Goal: Information Seeking & Learning: Learn about a topic

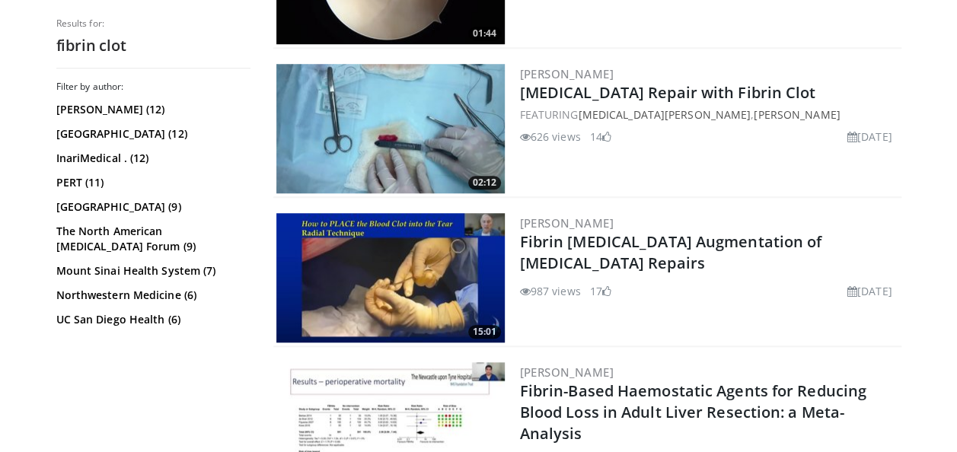
scroll to position [601, 0]
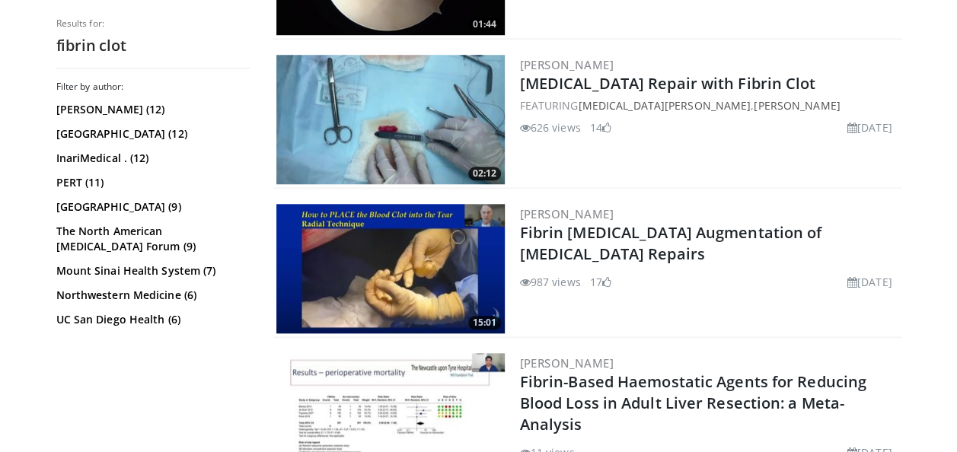
click at [451, 154] on img at bounding box center [390, 119] width 228 height 129
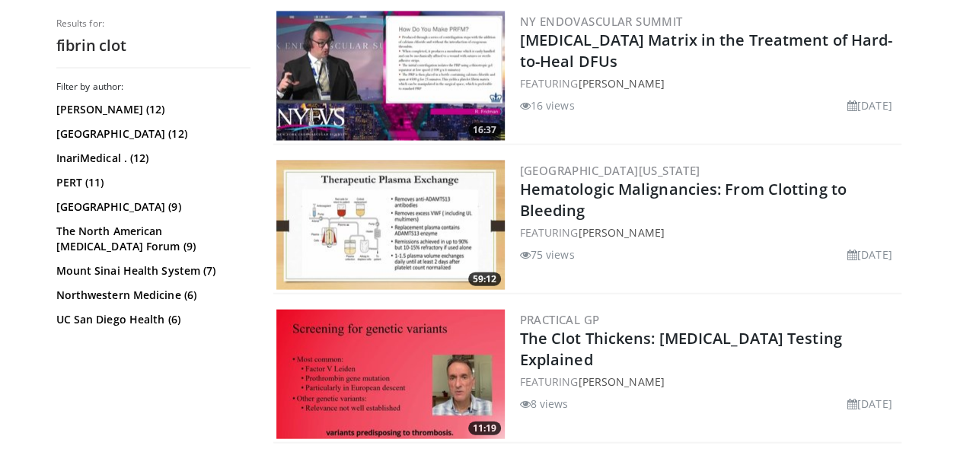
scroll to position [1541, 0]
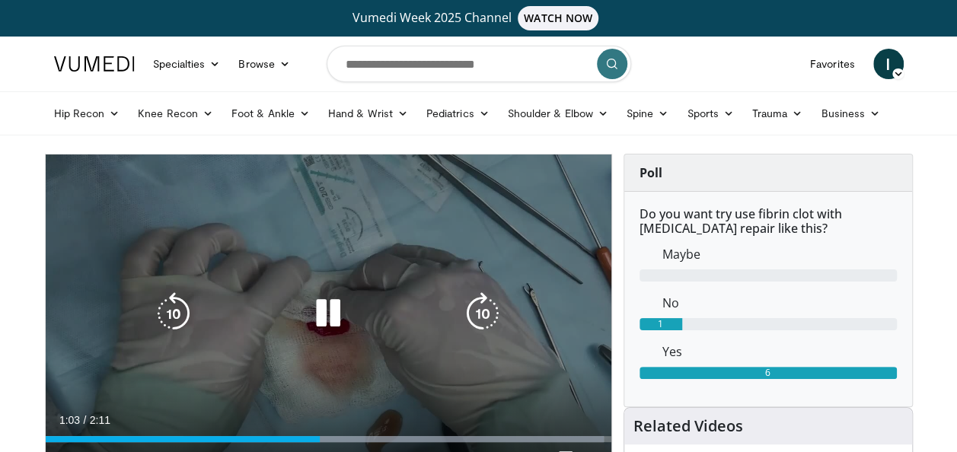
click at [324, 304] on icon "Video Player" at bounding box center [328, 313] width 43 height 43
click at [343, 312] on icon "Video Player" at bounding box center [328, 313] width 43 height 43
click at [314, 312] on icon "Video Player" at bounding box center [328, 313] width 43 height 43
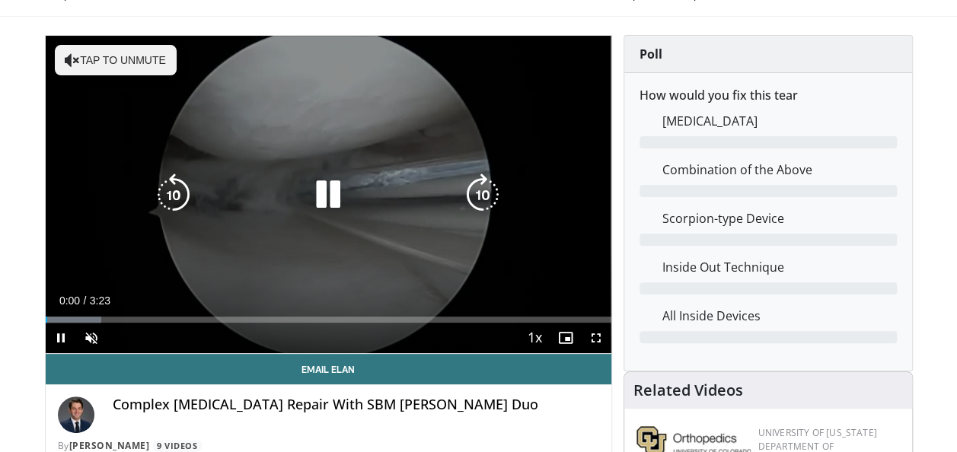
click at [320, 195] on icon "Video Player" at bounding box center [328, 195] width 43 height 43
click at [327, 192] on icon "Video Player" at bounding box center [328, 195] width 43 height 43
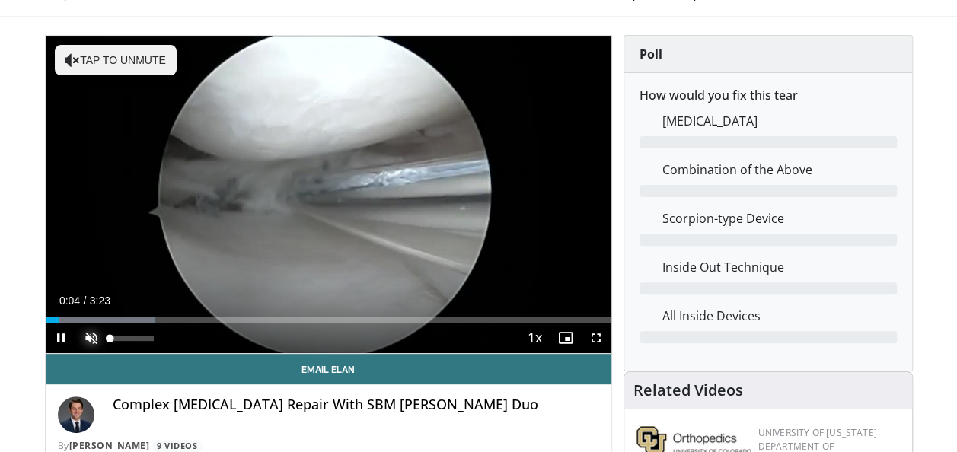
click at [89, 339] on span "Video Player" at bounding box center [91, 338] width 30 height 30
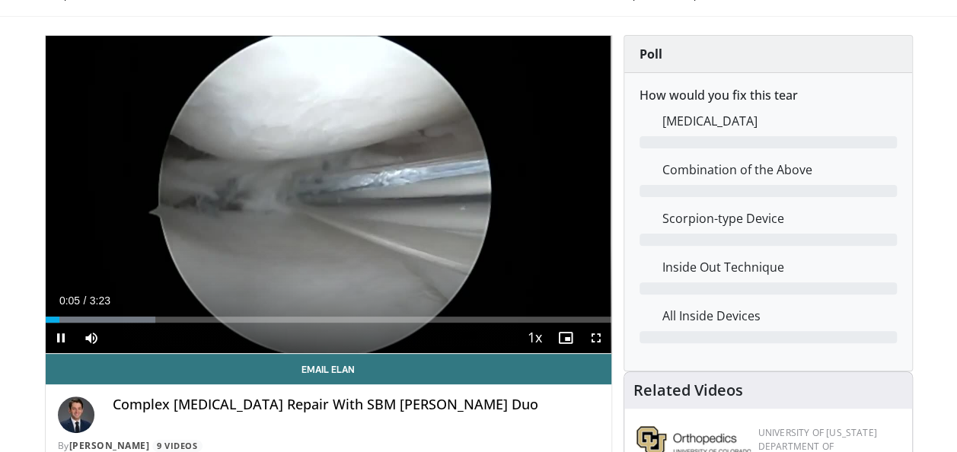
click at [144, 323] on div "Current Time 0:05 / Duration 3:23 Pause Skip Backward Skip Forward Mute 0% Load…" at bounding box center [329, 338] width 566 height 30
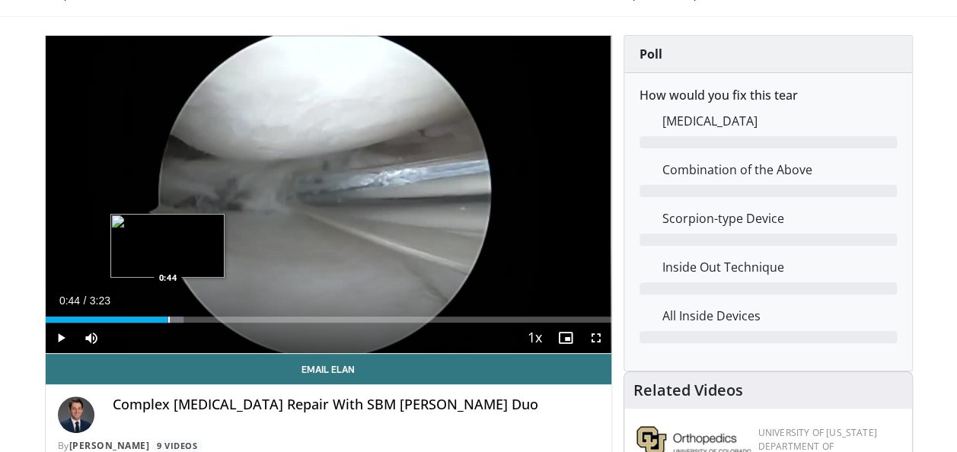
click at [168, 317] on div "Progress Bar" at bounding box center [169, 320] width 2 height 6
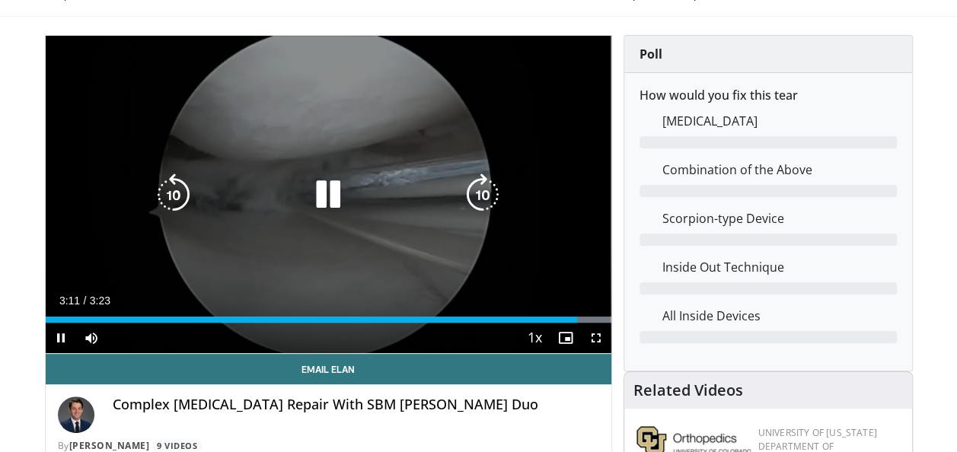
click at [331, 209] on icon "Video Player" at bounding box center [328, 195] width 43 height 43
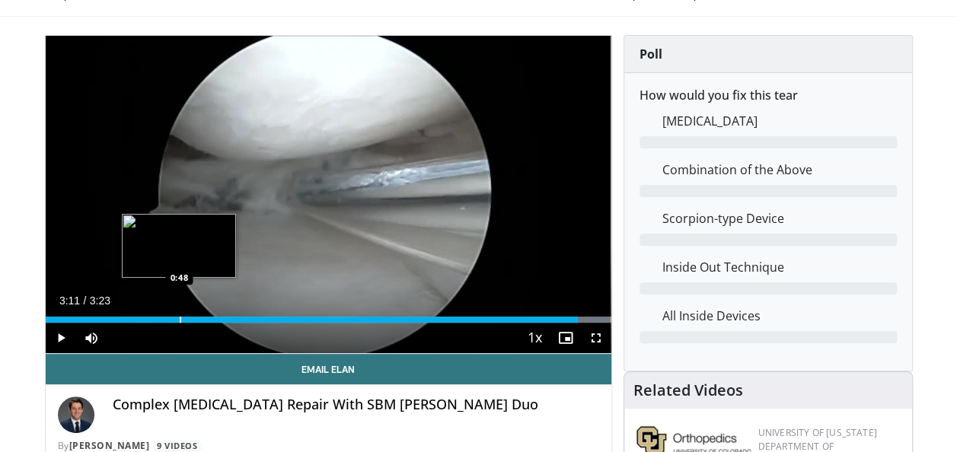
click at [177, 320] on div "Loaded : 100.00% 3:11 0:48" at bounding box center [329, 320] width 566 height 6
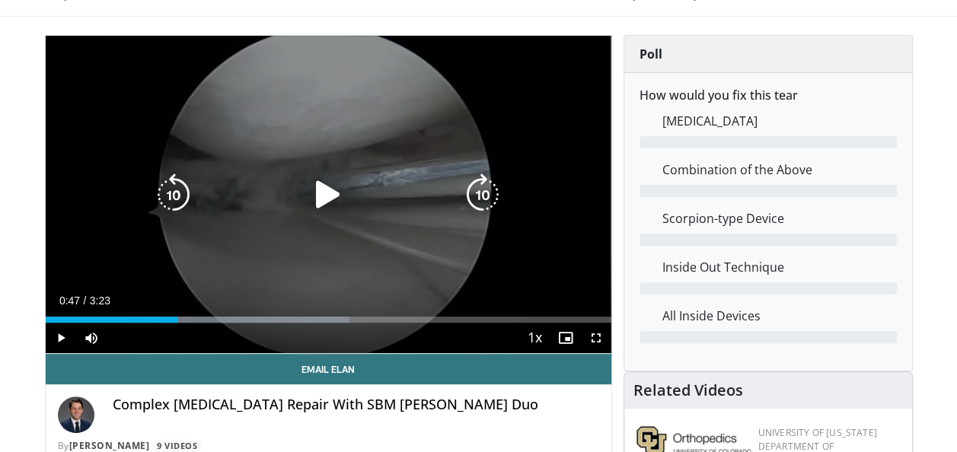
click at [324, 193] on icon "Video Player" at bounding box center [328, 195] width 43 height 43
click at [333, 199] on icon "Video Player" at bounding box center [328, 195] width 43 height 43
click at [333, 185] on icon "Video Player" at bounding box center [328, 195] width 43 height 43
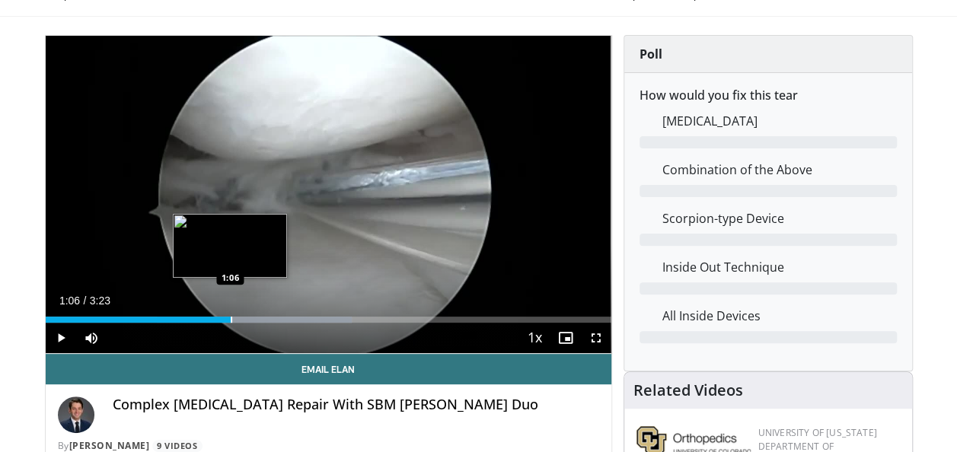
click at [231, 320] on div "Progress Bar" at bounding box center [232, 320] width 2 height 6
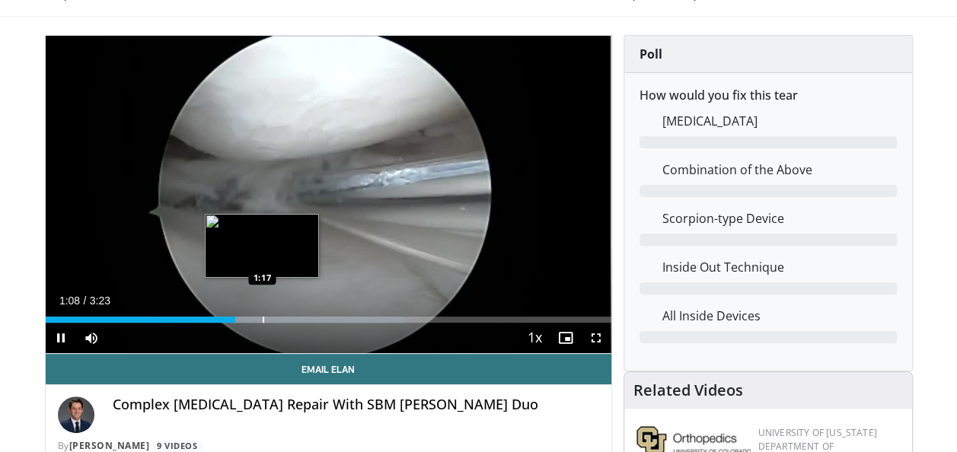
click at [264, 317] on div "Progress Bar" at bounding box center [264, 320] width 2 height 6
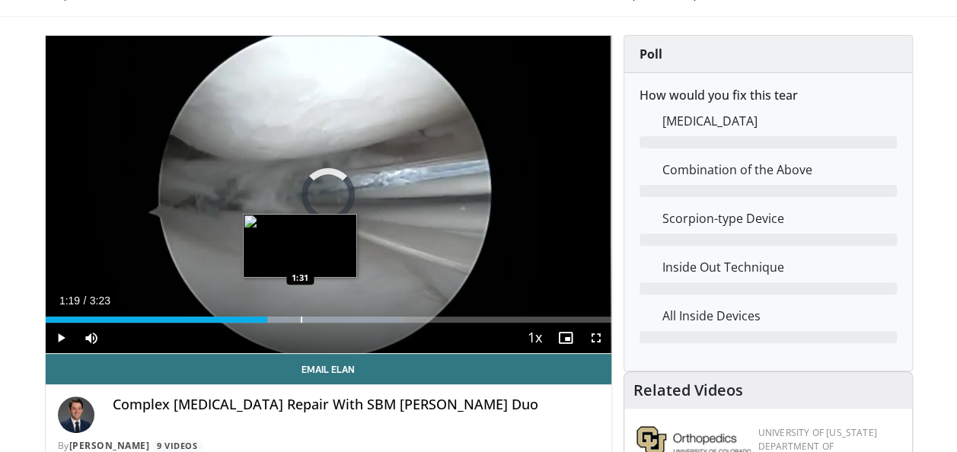
click at [300, 314] on div "Loaded : 63.38% 1:19 1:31" at bounding box center [329, 315] width 566 height 14
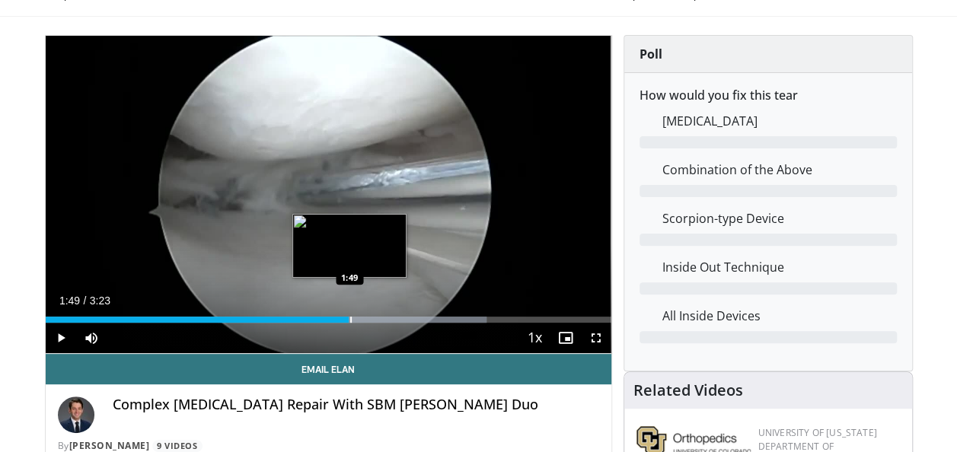
click at [349, 317] on div "Progress Bar" at bounding box center [352, 320] width 269 height 6
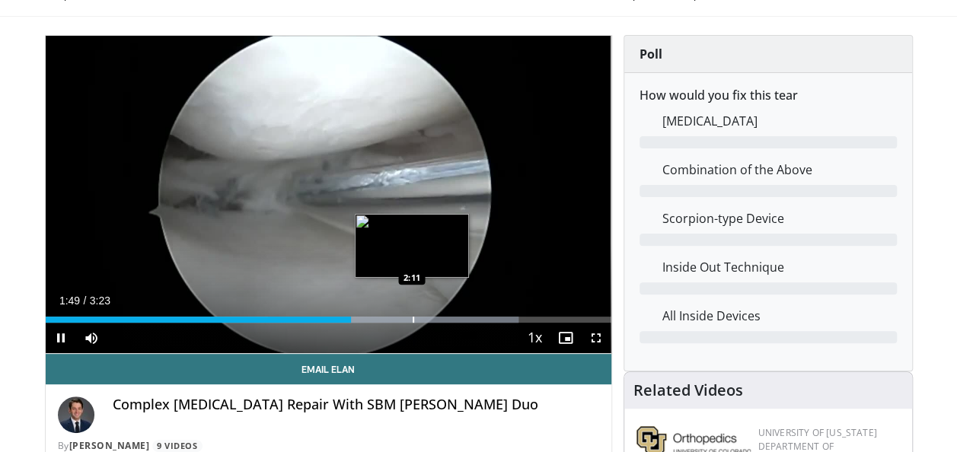
click at [411, 311] on div "Loaded : 83.63% 1:49 2:11" at bounding box center [329, 315] width 566 height 14
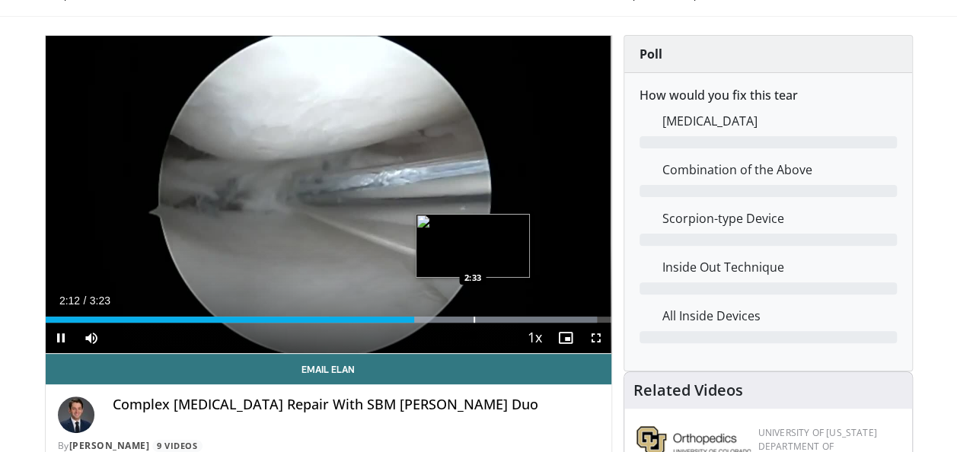
click at [475, 318] on div "Progress Bar" at bounding box center [474, 320] width 2 height 6
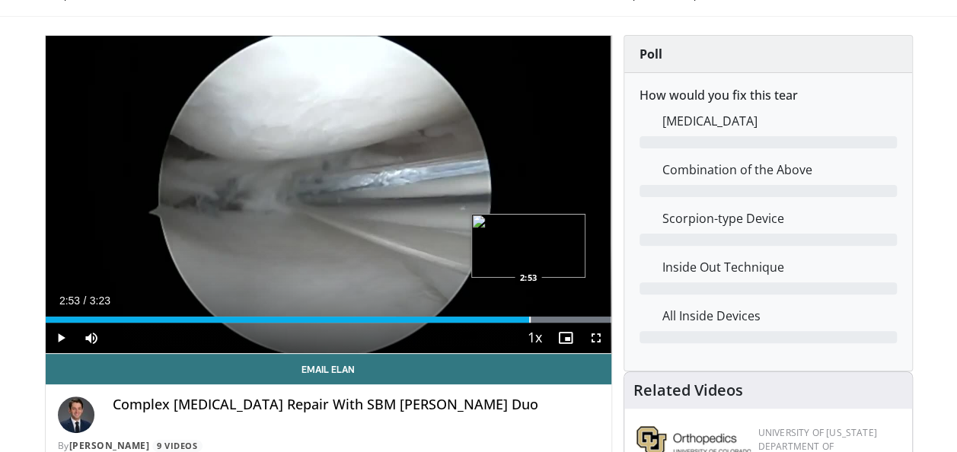
click at [529, 318] on div "Progress Bar" at bounding box center [530, 320] width 2 height 6
click at [538, 317] on div "Progress Bar" at bounding box center [539, 320] width 2 height 6
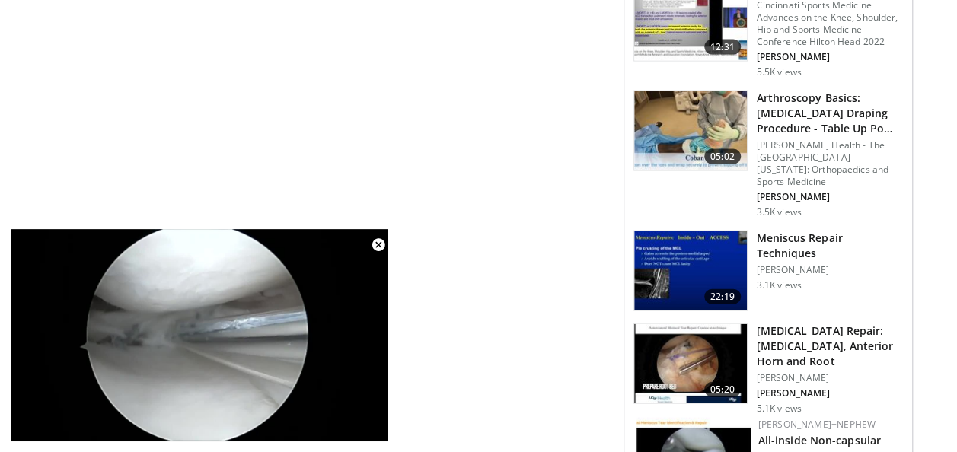
scroll to position [1586, 0]
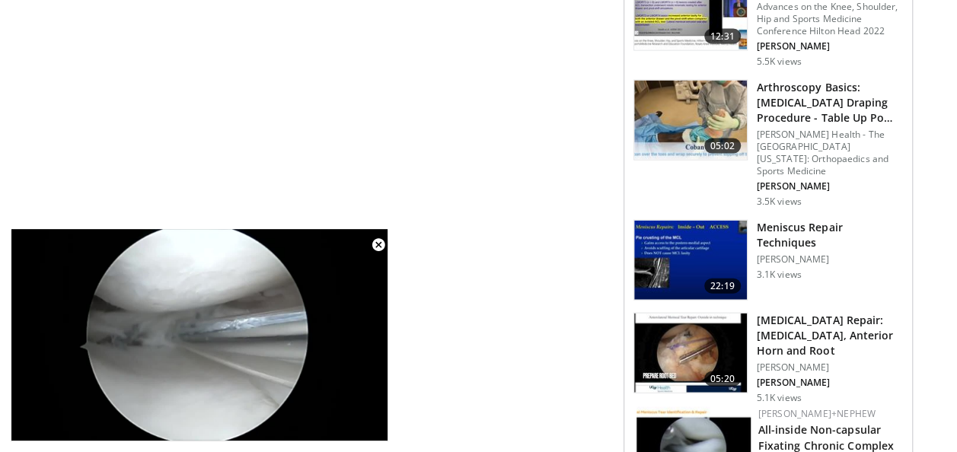
click at [697, 221] on img at bounding box center [690, 260] width 113 height 79
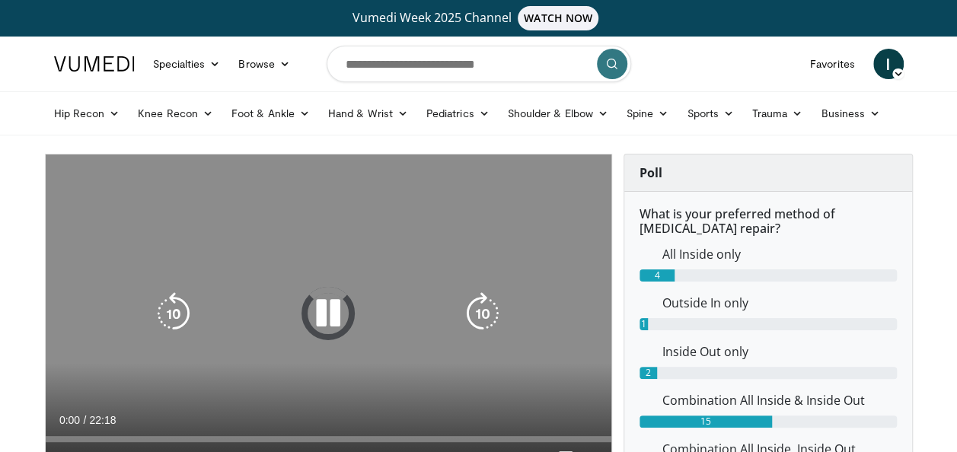
scroll to position [110, 0]
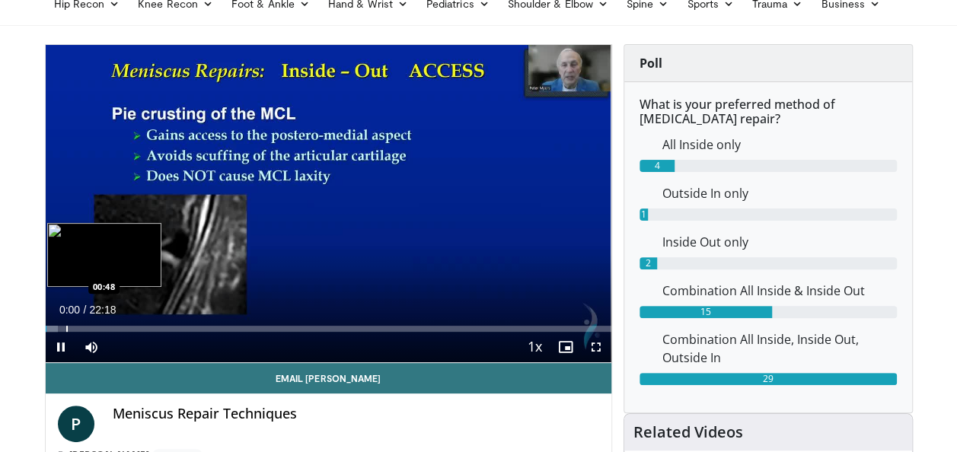
click at [66, 326] on div "Progress Bar" at bounding box center [67, 329] width 2 height 6
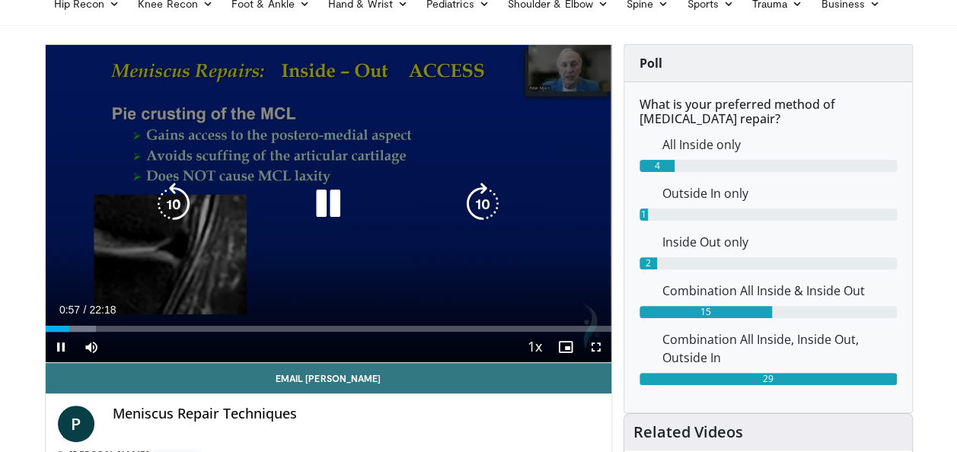
click at [330, 196] on icon "Video Player" at bounding box center [328, 204] width 43 height 43
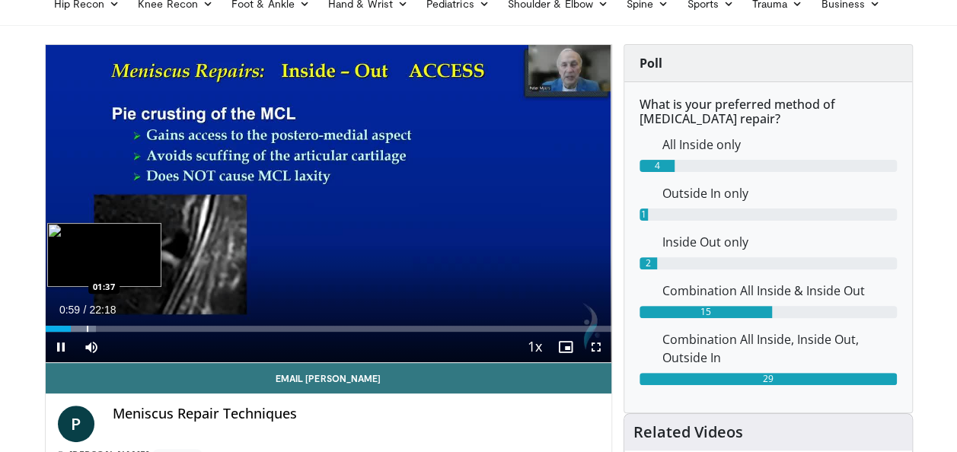
click at [87, 327] on div "Progress Bar" at bounding box center [88, 329] width 2 height 6
click at [102, 327] on div "Progress Bar" at bounding box center [103, 329] width 2 height 6
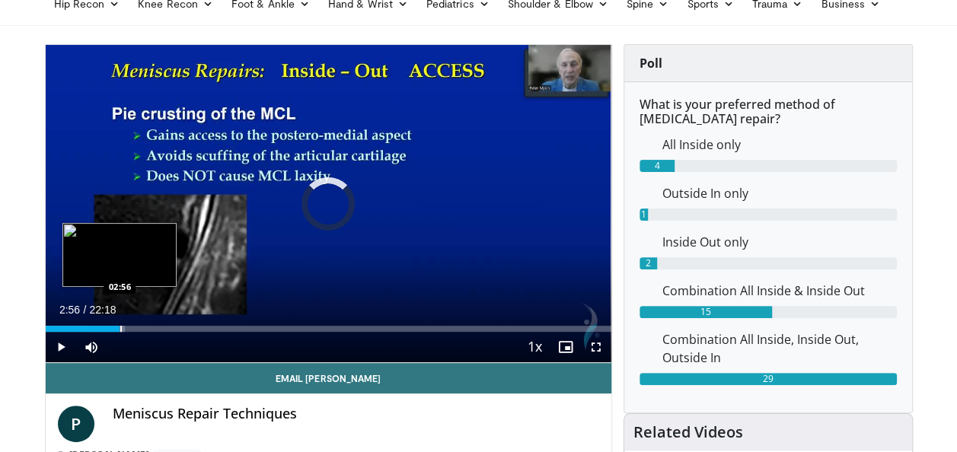
click at [120, 326] on div "Progress Bar" at bounding box center [121, 329] width 2 height 6
click at [133, 329] on div "Progress Bar" at bounding box center [134, 329] width 2 height 6
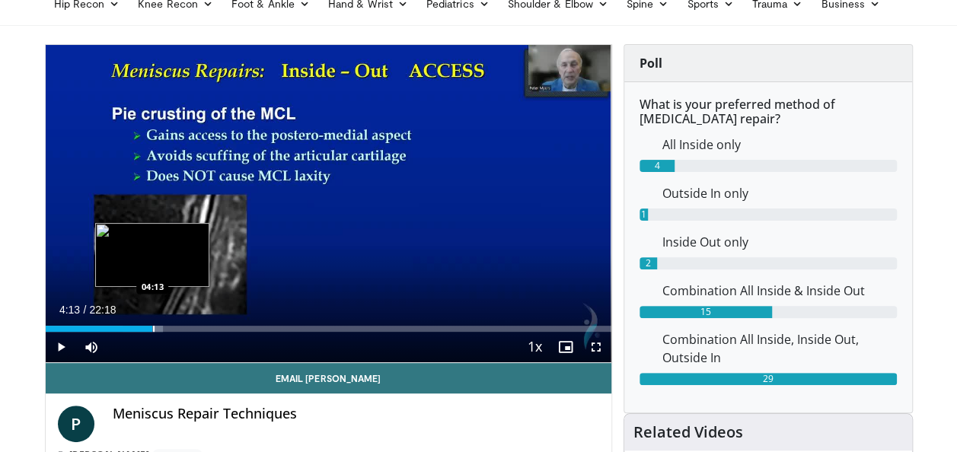
click at [153, 329] on div "Progress Bar" at bounding box center [154, 329] width 2 height 6
click at [170, 327] on div "Progress Bar" at bounding box center [170, 329] width 2 height 6
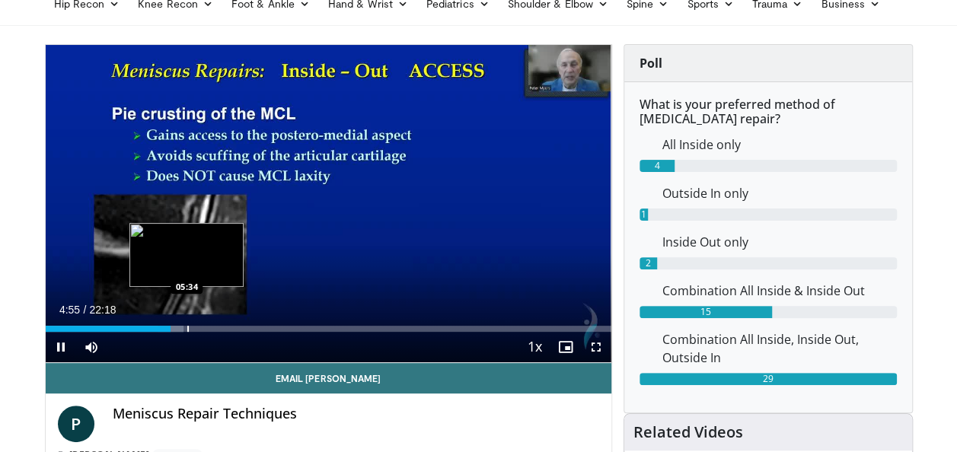
click at [187, 327] on div "Progress Bar" at bounding box center [188, 329] width 2 height 6
click at [220, 326] on div "Progress Bar" at bounding box center [220, 329] width 2 height 6
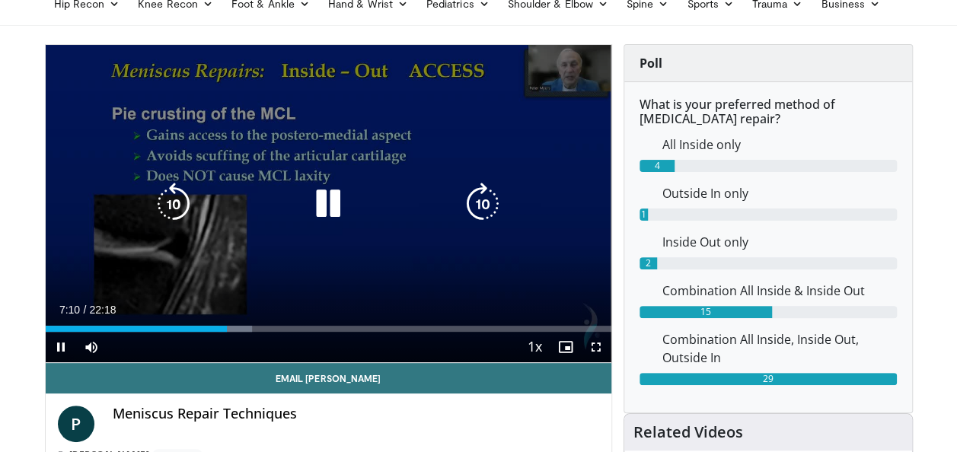
click at [324, 207] on icon "Video Player" at bounding box center [328, 204] width 43 height 43
click at [336, 185] on icon "Video Player" at bounding box center [328, 204] width 43 height 43
click at [330, 199] on icon "Video Player" at bounding box center [328, 204] width 43 height 43
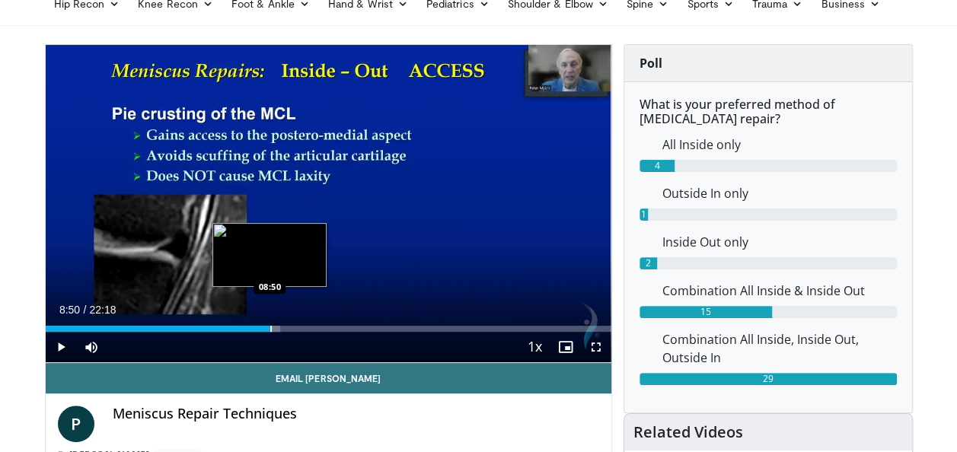
click at [269, 328] on div "Loaded : 41.50% 08:50 08:50" at bounding box center [329, 329] width 566 height 6
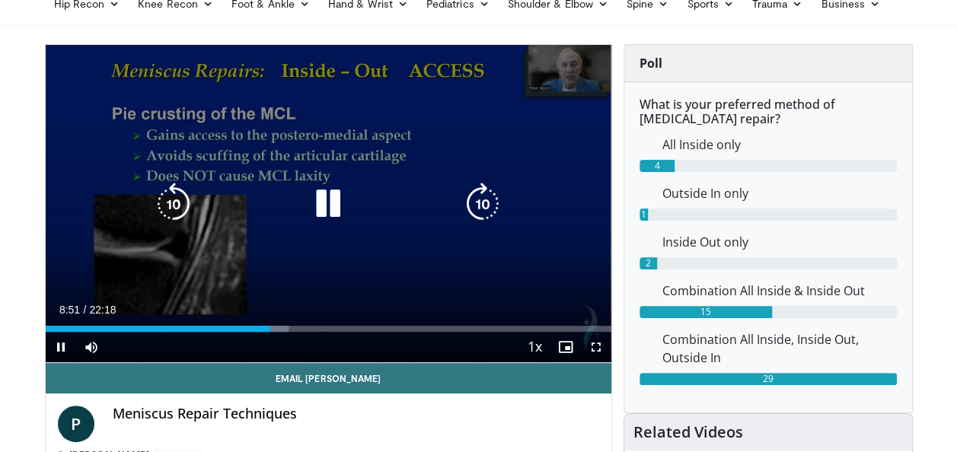
click at [336, 199] on icon "Video Player" at bounding box center [328, 204] width 43 height 43
click at [334, 204] on icon "Video Player" at bounding box center [328, 204] width 43 height 43
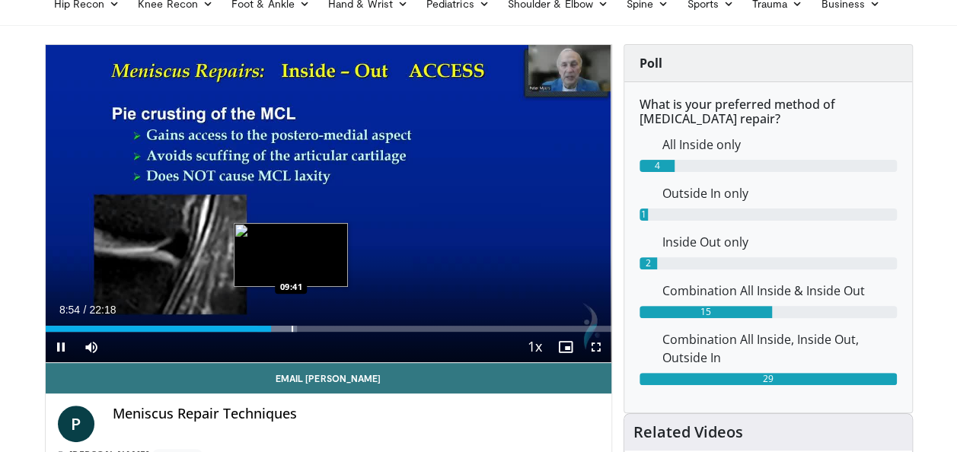
click at [291, 324] on video-js "**********" at bounding box center [329, 204] width 566 height 318
click at [290, 327] on div "Progress Bar" at bounding box center [291, 329] width 2 height 6
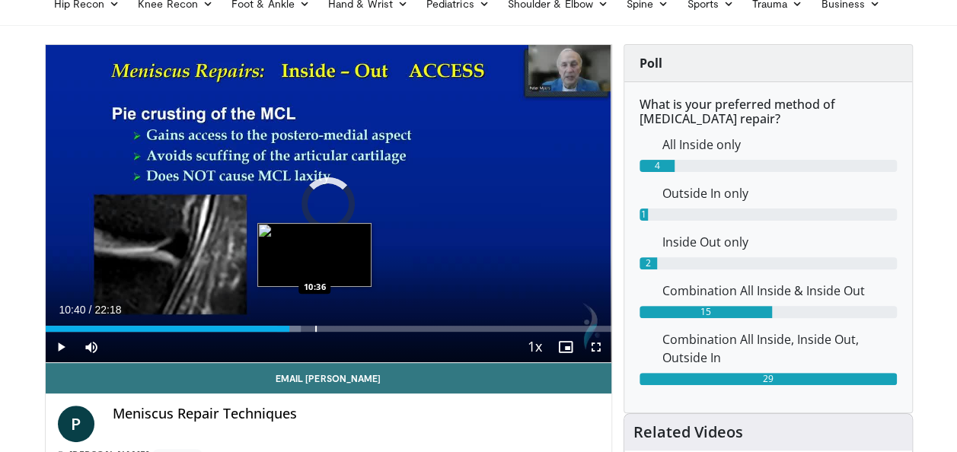
click at [315, 327] on div "Progress Bar" at bounding box center [316, 329] width 2 height 6
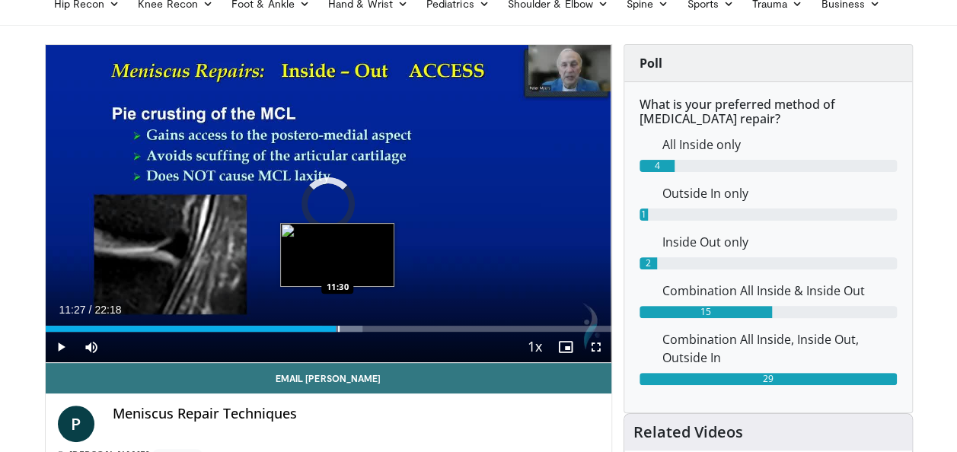
click at [338, 327] on div "Progress Bar" at bounding box center [339, 329] width 2 height 6
click at [339, 327] on div "Loaded : 56.32% 11:38 11:39" at bounding box center [329, 329] width 566 height 6
click at [344, 328] on div "Progress Bar" at bounding box center [345, 329] width 2 height 6
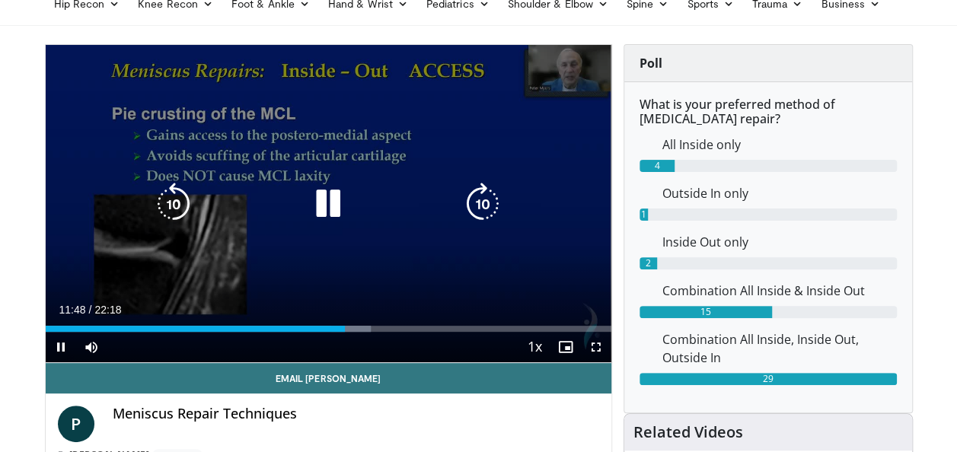
click at [486, 205] on icon "Video Player" at bounding box center [482, 204] width 43 height 43
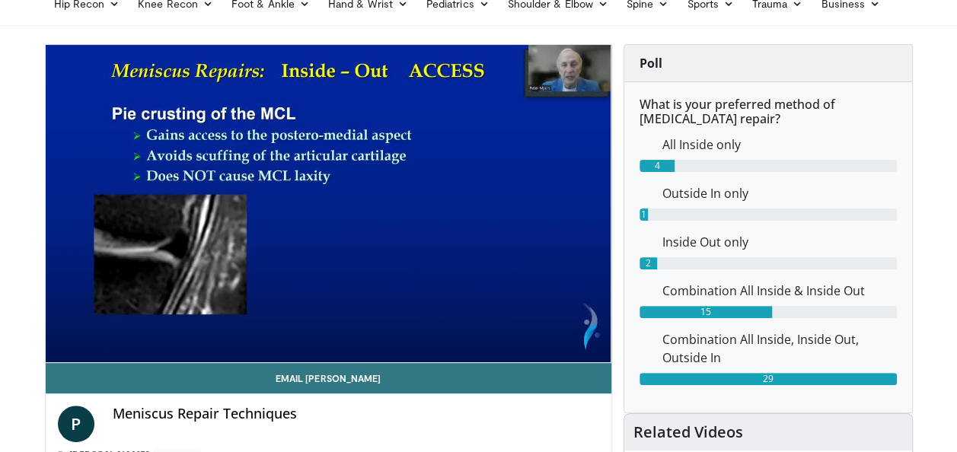
click at [486, 205] on div "40 seconds Tap to unmute" at bounding box center [329, 203] width 566 height 317
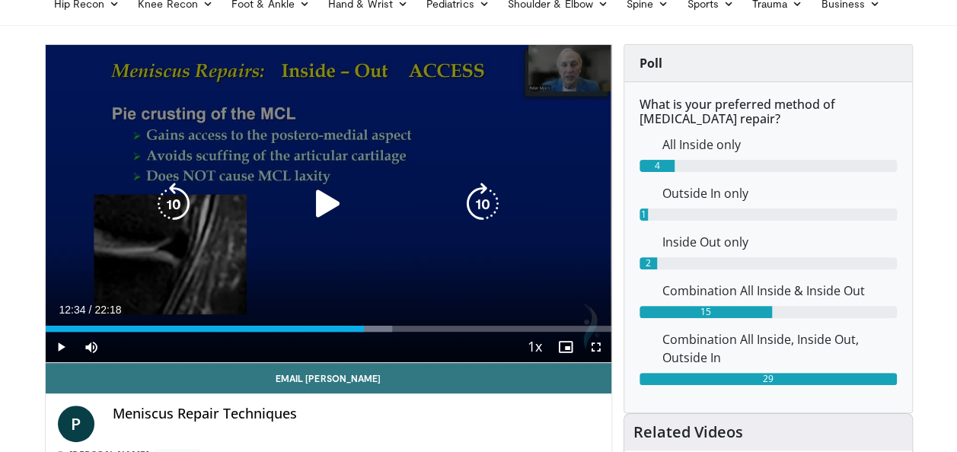
click at [484, 198] on icon "Video Player" at bounding box center [482, 204] width 43 height 43
click at [327, 200] on icon "Video Player" at bounding box center [328, 204] width 43 height 43
click at [476, 210] on icon "Video Player" at bounding box center [482, 204] width 43 height 43
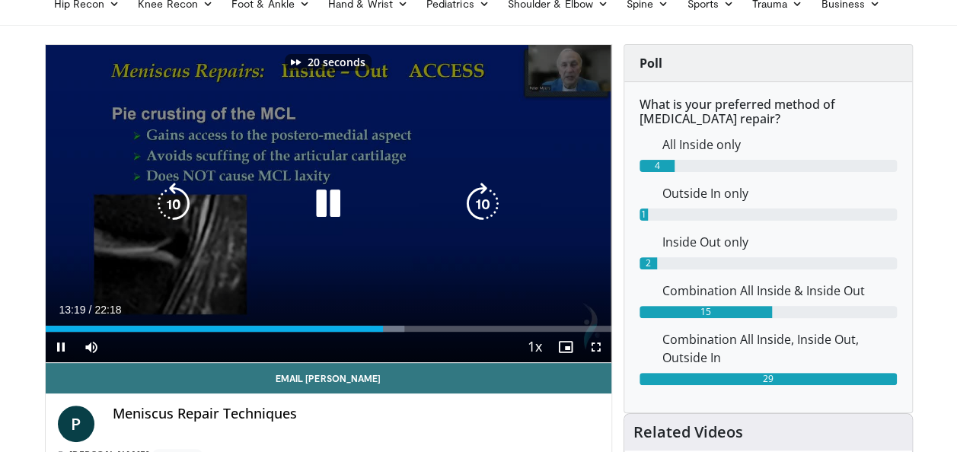
click at [476, 210] on icon "Video Player" at bounding box center [482, 204] width 43 height 43
click at [474, 203] on icon "Video Player" at bounding box center [482, 204] width 43 height 43
click at [473, 202] on icon "Video Player" at bounding box center [482, 204] width 43 height 43
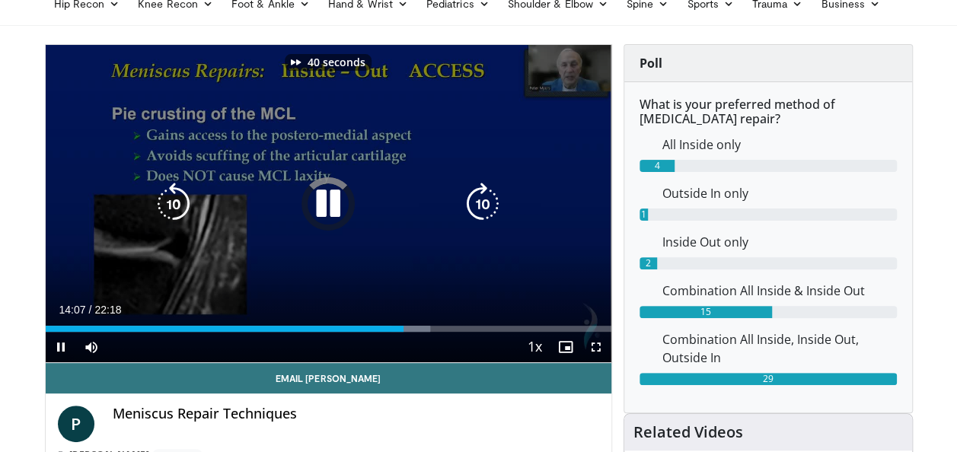
click at [473, 202] on icon "Video Player" at bounding box center [482, 204] width 43 height 43
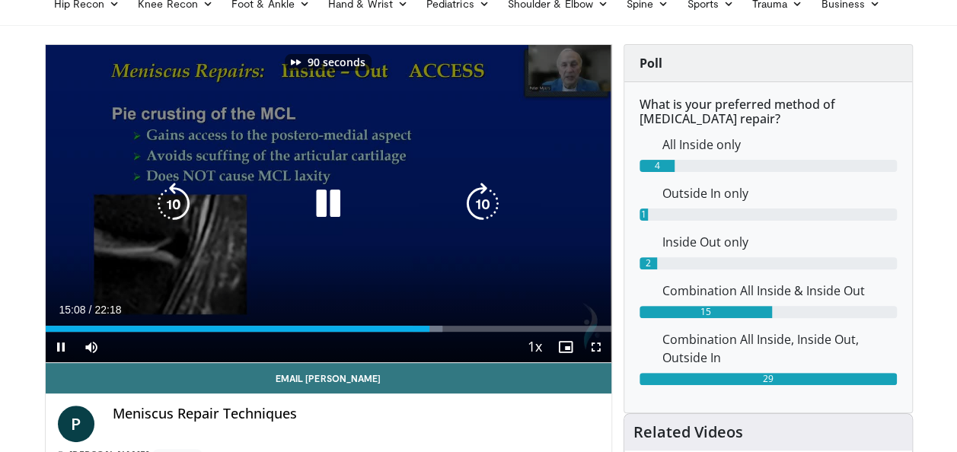
click at [473, 202] on icon "Video Player" at bounding box center [482, 204] width 43 height 43
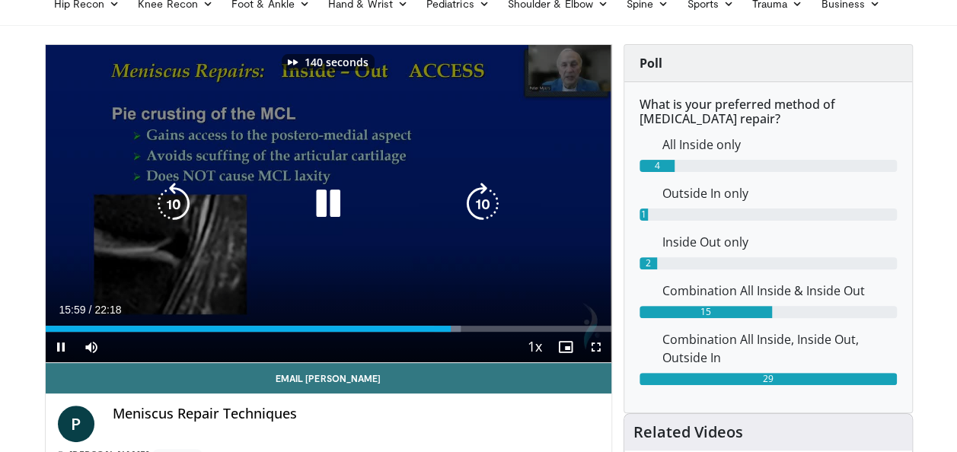
click at [473, 202] on icon "Video Player" at bounding box center [482, 204] width 43 height 43
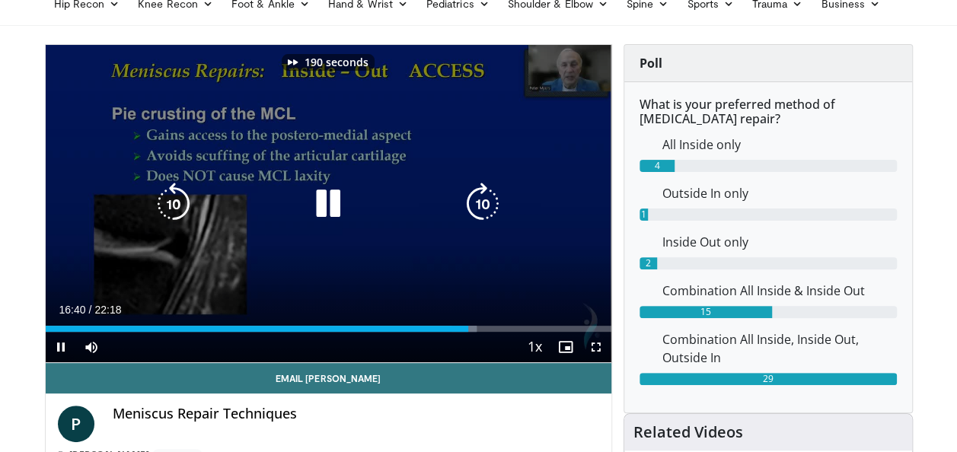
click at [473, 202] on icon "Video Player" at bounding box center [482, 204] width 43 height 43
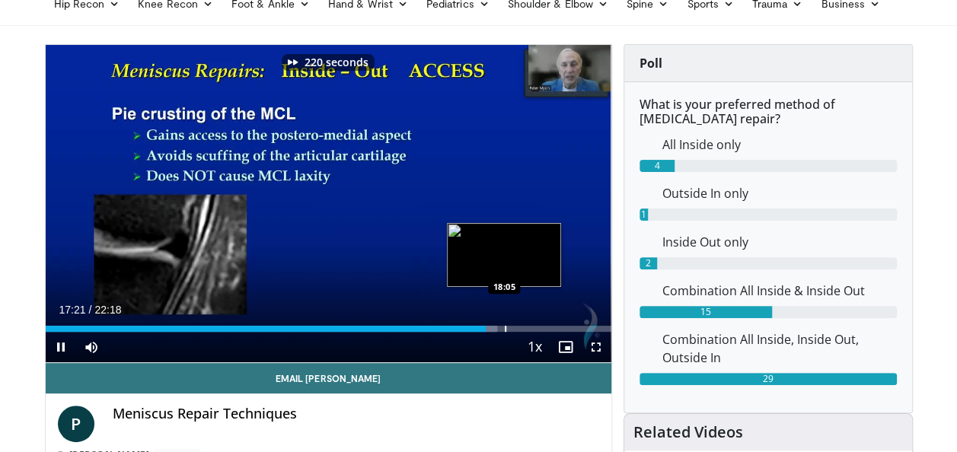
click at [505, 326] on div "Progress Bar" at bounding box center [506, 329] width 2 height 6
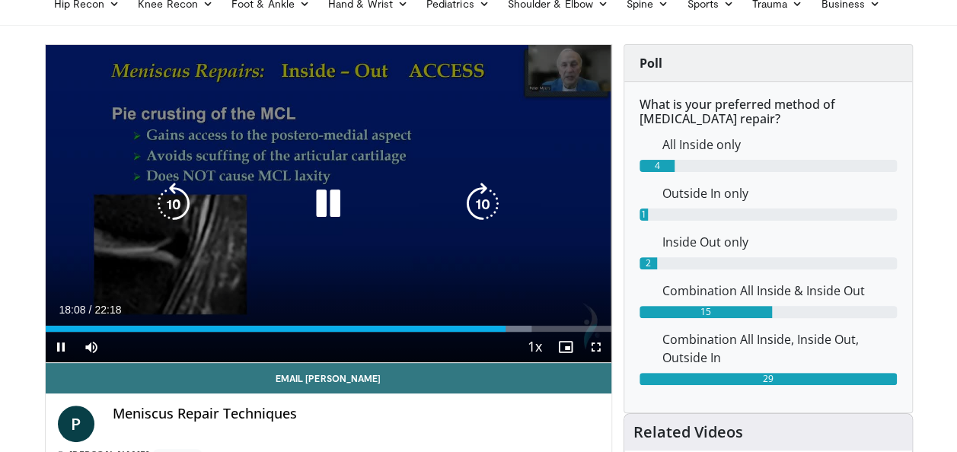
click at [492, 204] on icon "Video Player" at bounding box center [482, 204] width 43 height 43
click at [487, 205] on icon "Video Player" at bounding box center [482, 204] width 43 height 43
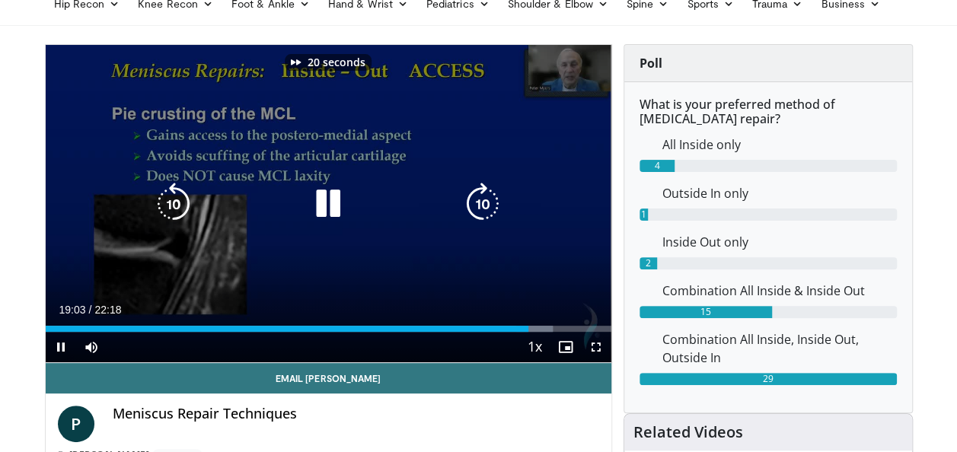
click at [487, 205] on icon "Video Player" at bounding box center [482, 204] width 43 height 43
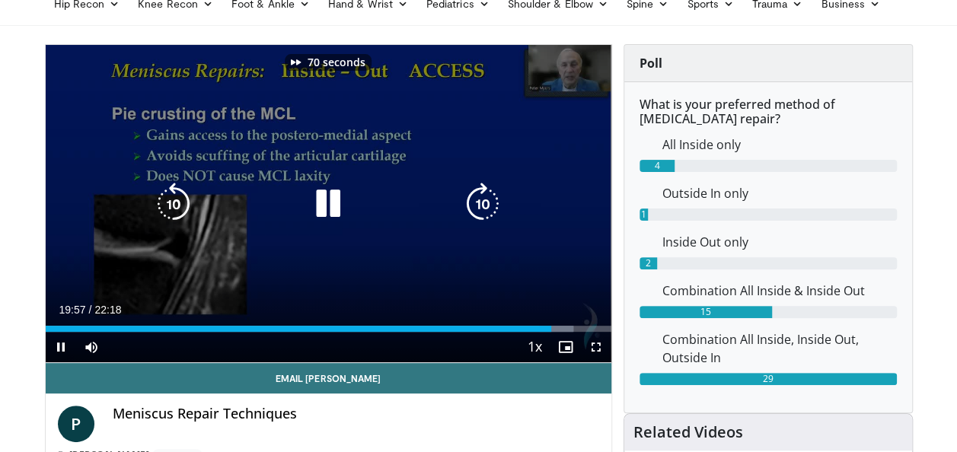
click at [487, 205] on icon "Video Player" at bounding box center [482, 204] width 43 height 43
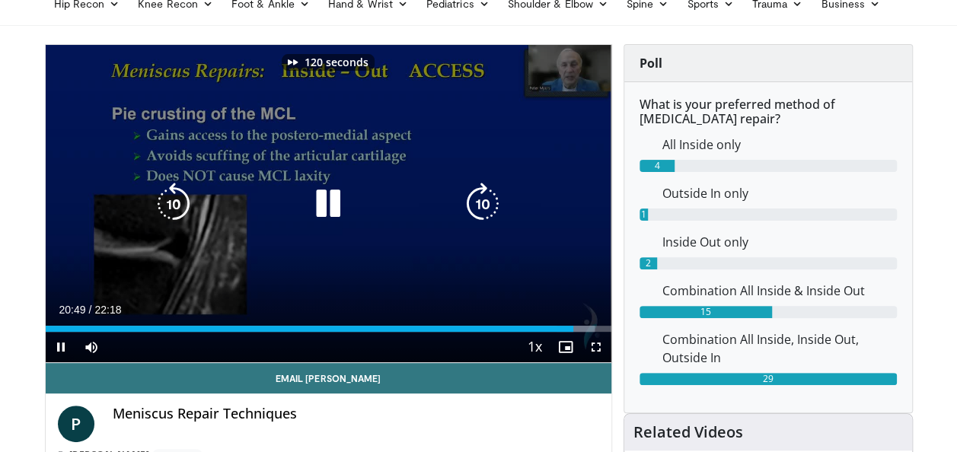
click at [487, 205] on icon "Video Player" at bounding box center [482, 204] width 43 height 43
click at [339, 209] on icon "Video Player" at bounding box center [328, 204] width 43 height 43
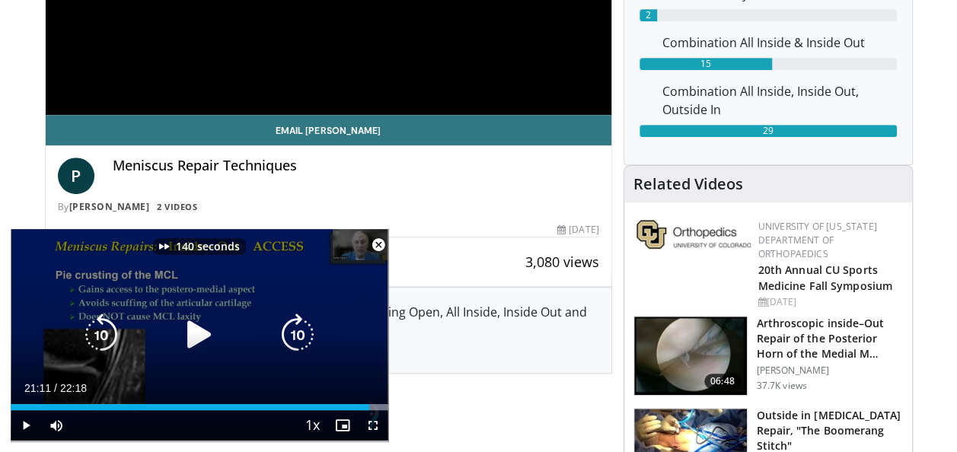
scroll to position [364, 0]
